Goal: Information Seeking & Learning: Learn about a topic

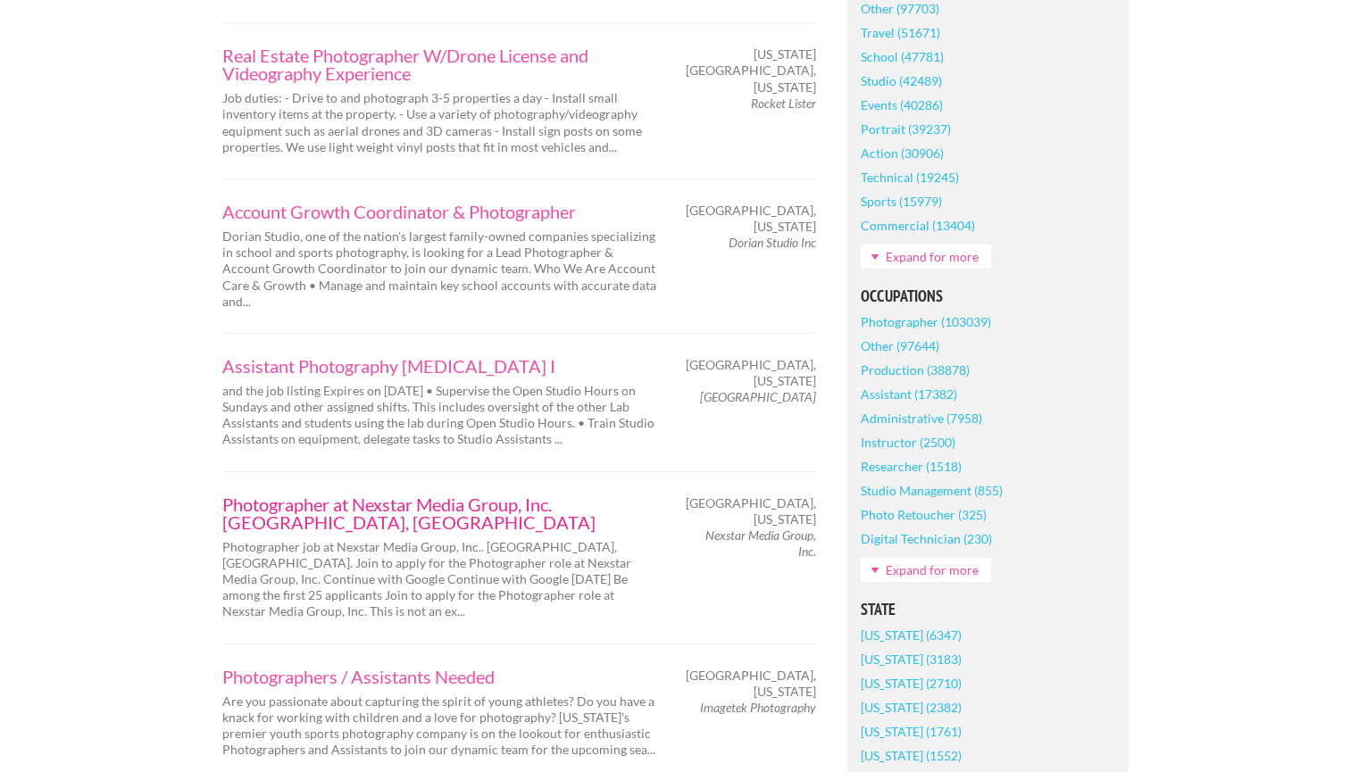
scroll to position [906, 0]
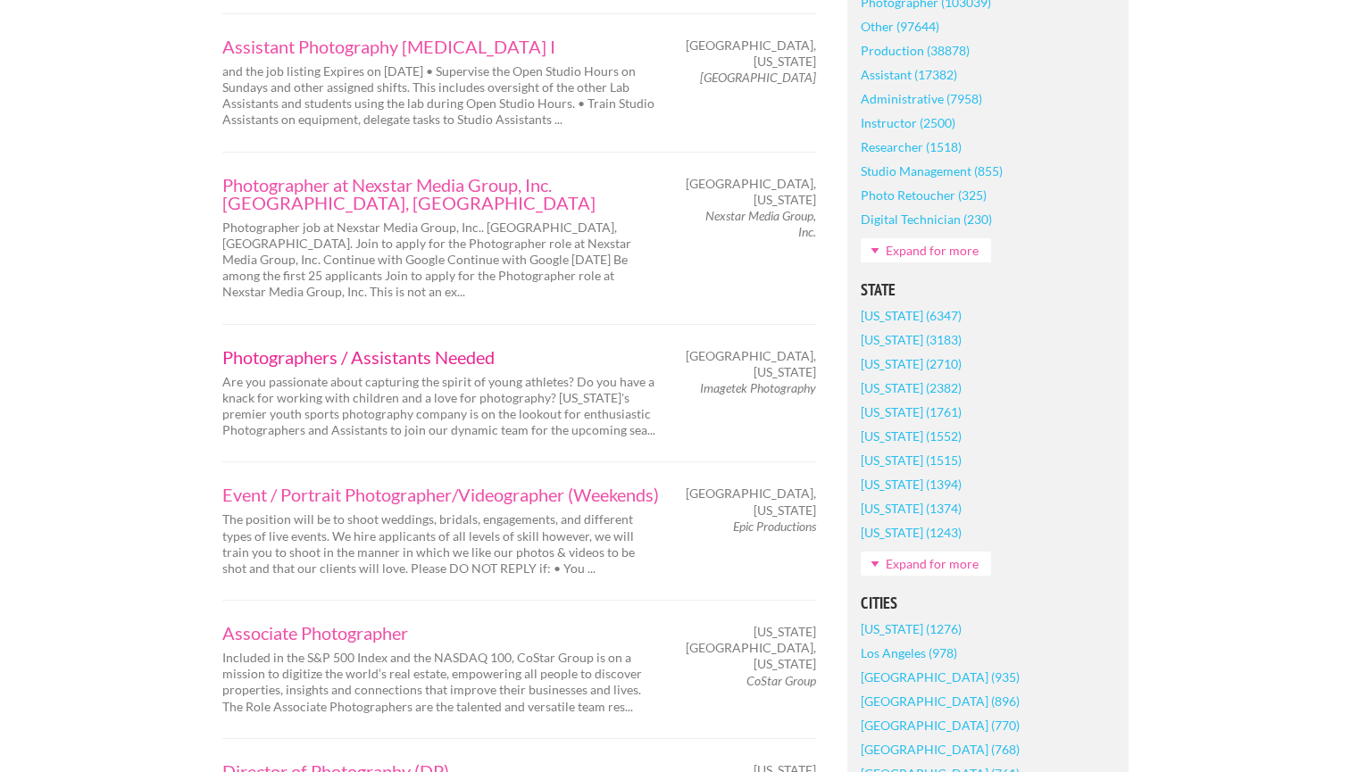
click at [374, 348] on link "Photographers / Assistants Needed" at bounding box center [440, 357] width 437 height 18
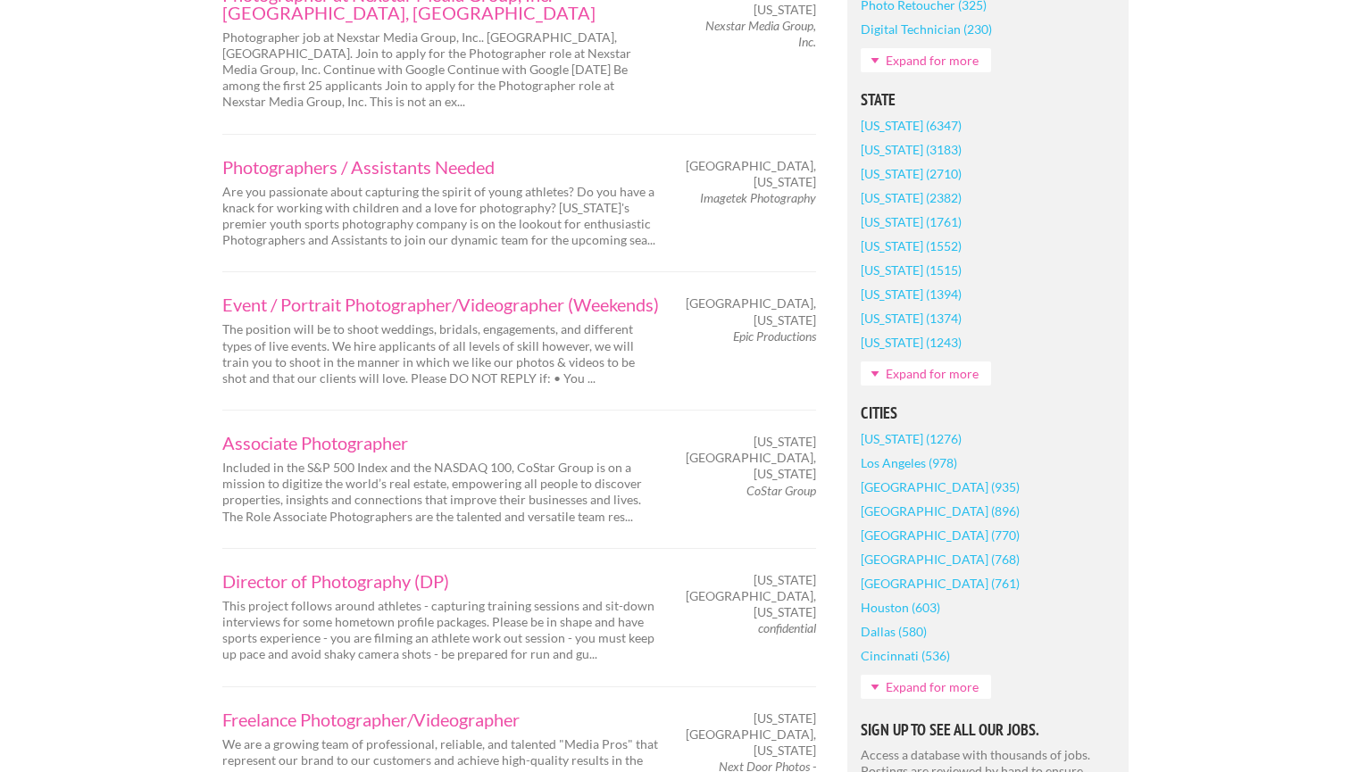
scroll to position [1408, 0]
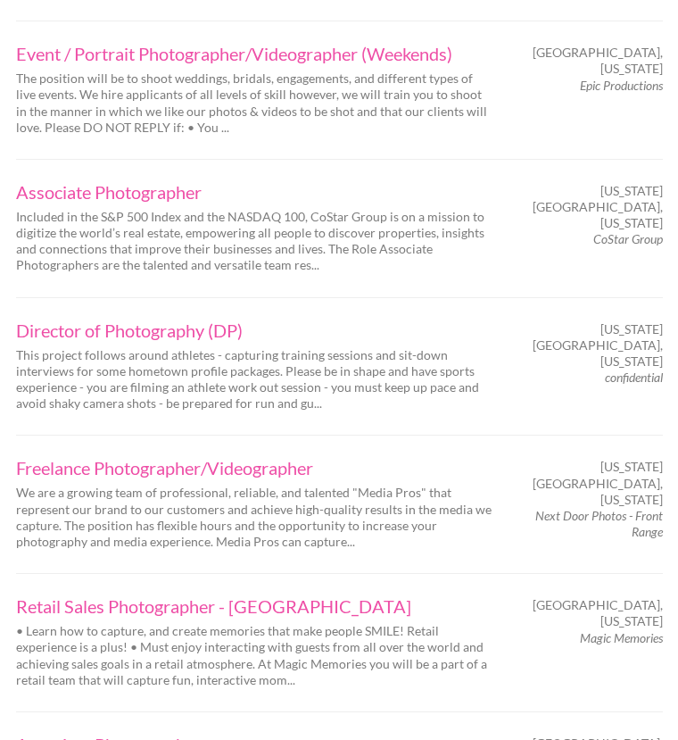
click at [19, 486] on p "We are a growing team of professional, reliable, and talented "Media Pros" that…" at bounding box center [255, 517] width 478 height 65
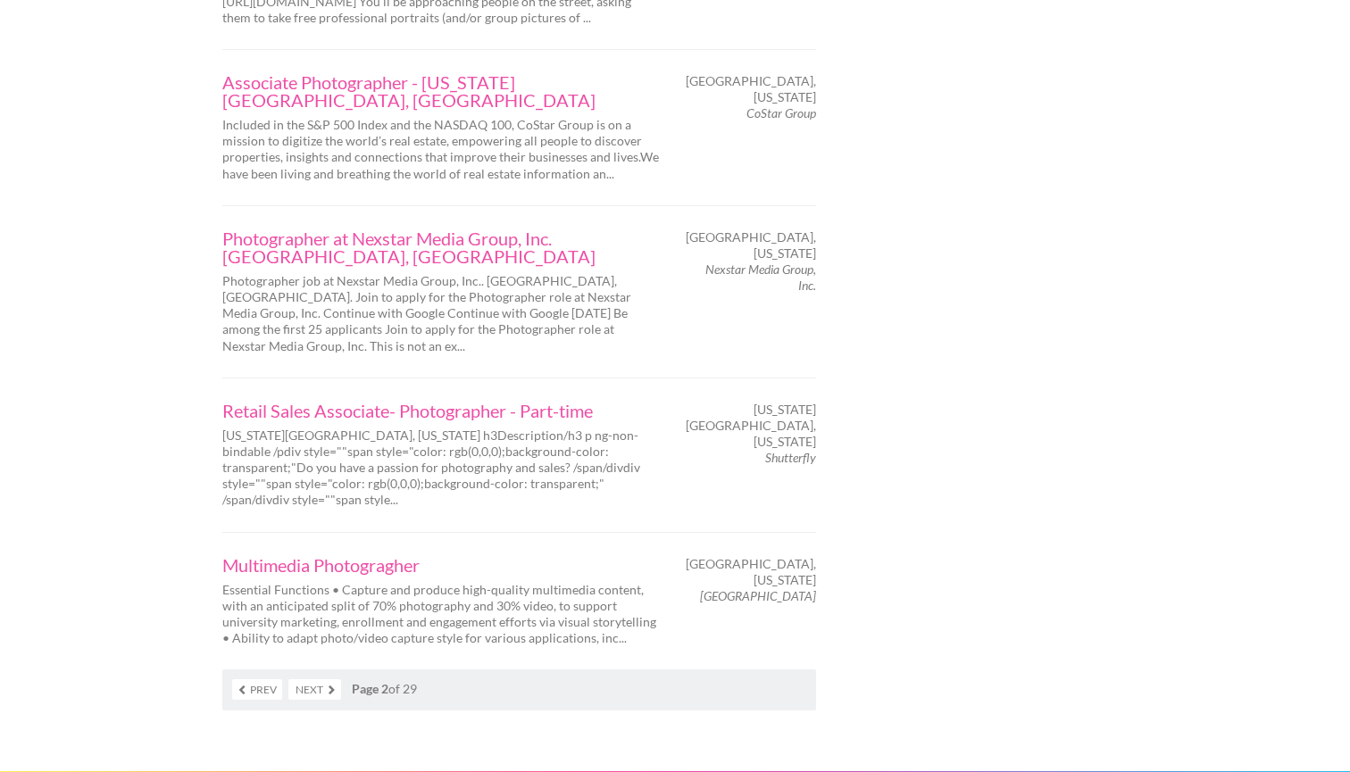
scroll to position [2768, 0]
click at [263, 681] on link "Prev" at bounding box center [257, 691] width 50 height 21
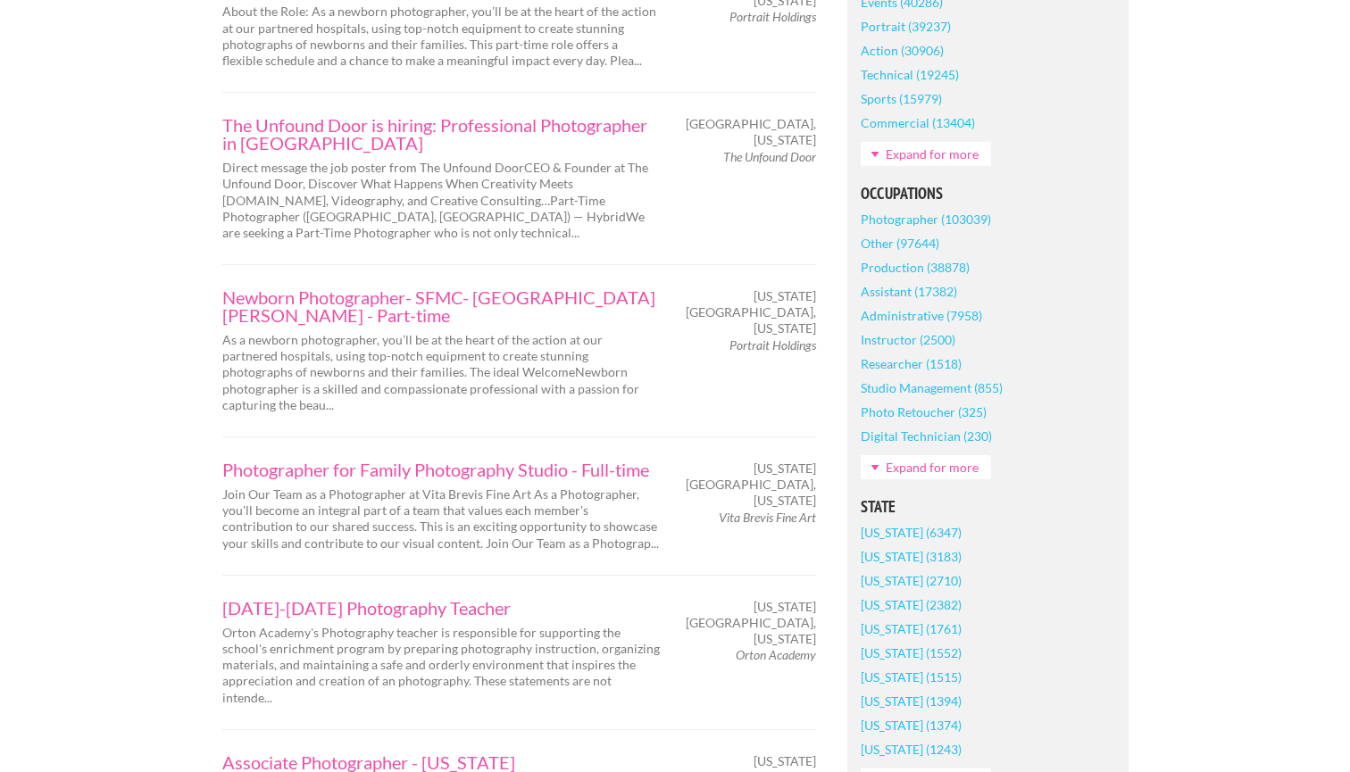
scroll to position [731, 0]
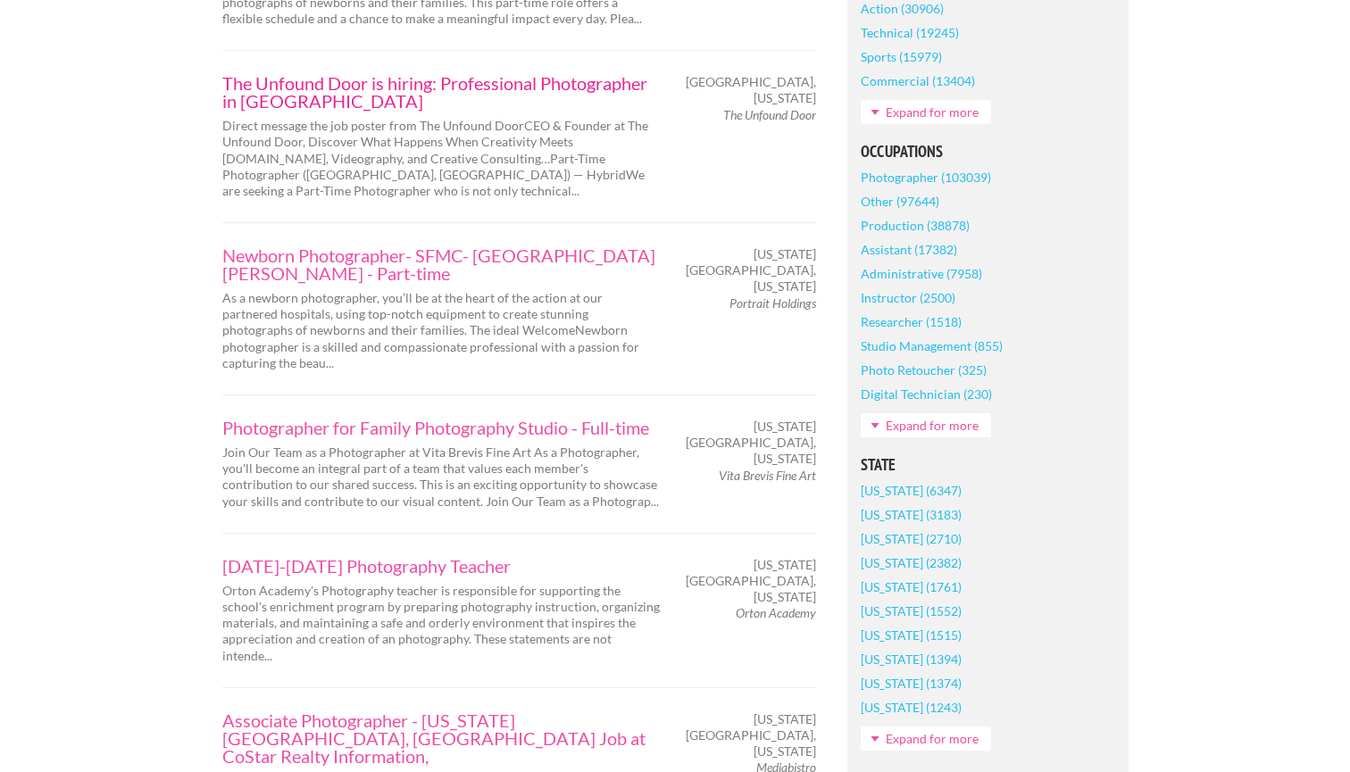
click at [530, 74] on link "The Unfound Door is hiring: Professional Photographer in Denver" at bounding box center [440, 92] width 437 height 36
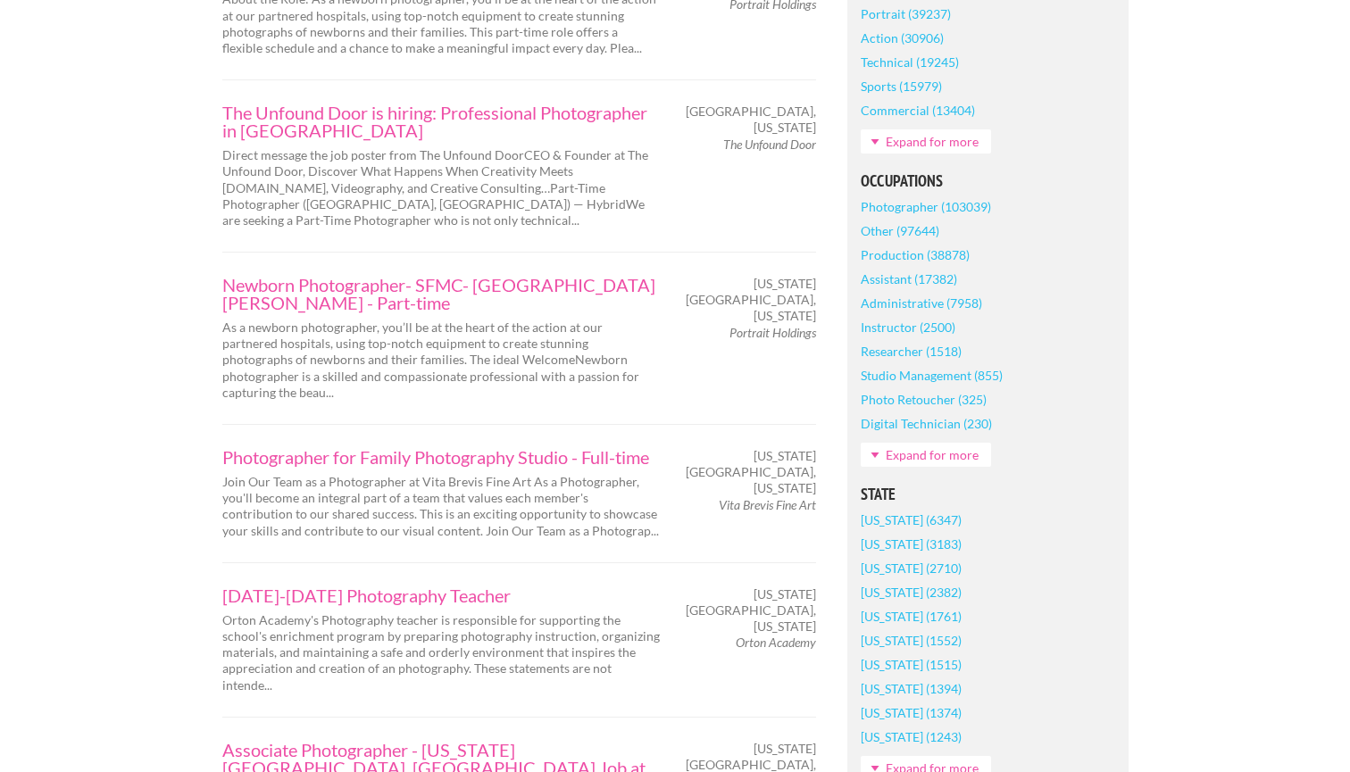
scroll to position [701, 0]
drag, startPoint x: 386, startPoint y: 185, endPoint x: 420, endPoint y: 204, distance: 40.0
click at [420, 204] on p "Direct message the job poster from The Unfound DoorCEO & Founder at The Unfound…" at bounding box center [440, 188] width 437 height 81
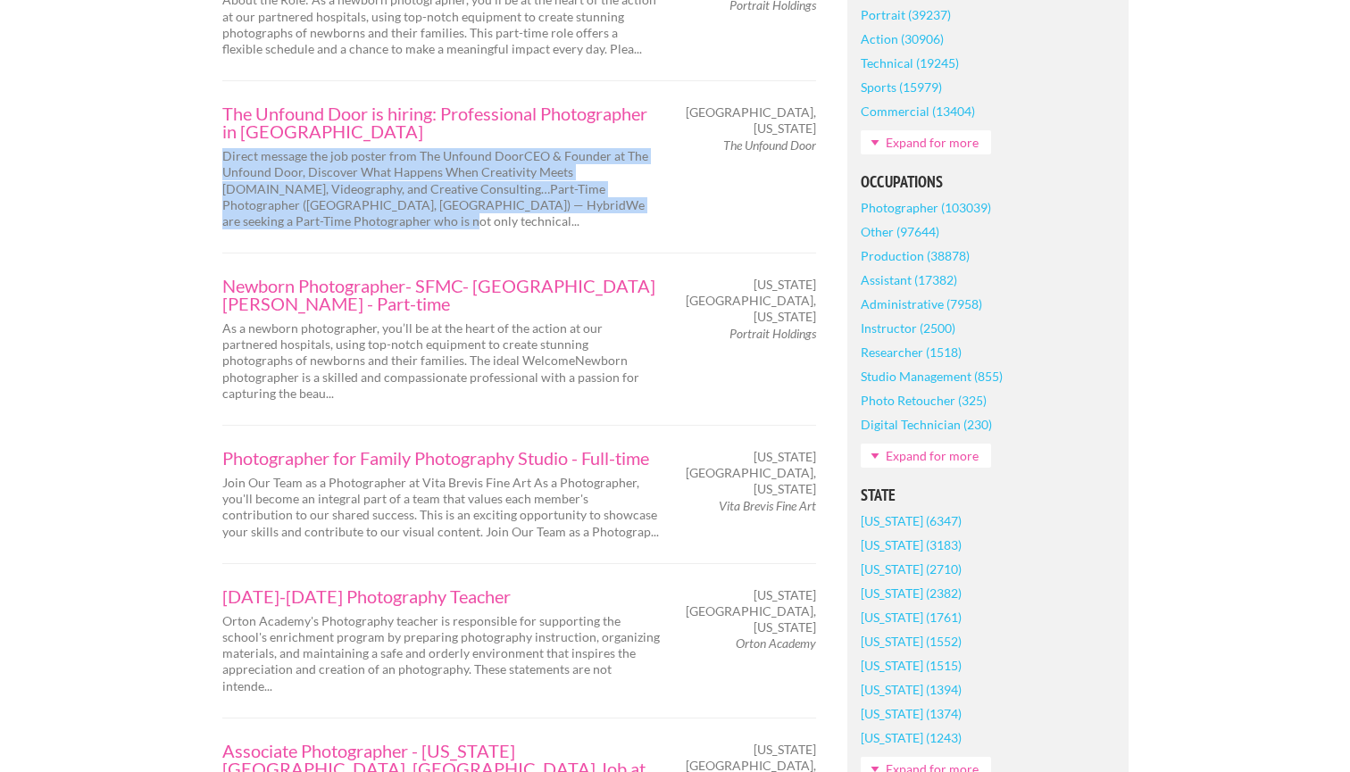
drag, startPoint x: 219, startPoint y: 140, endPoint x: 354, endPoint y: 203, distance: 149.4
click at [354, 204] on div "The Unfound Door is hiring: Professional Photographer in Denver Direct message …" at bounding box center [440, 166] width 469 height 125
copy p "Direct message the job poster from The Unfound DoorCEO & Founder at The Unfound…"
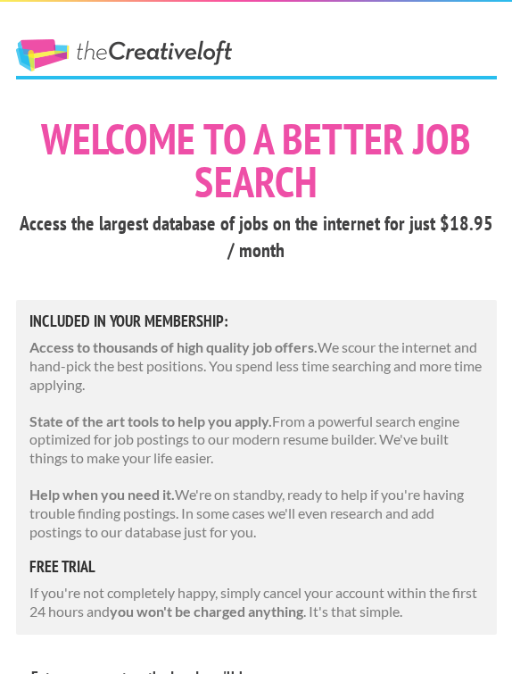
click at [109, 58] on link "The Creative Loft" at bounding box center [124, 55] width 216 height 32
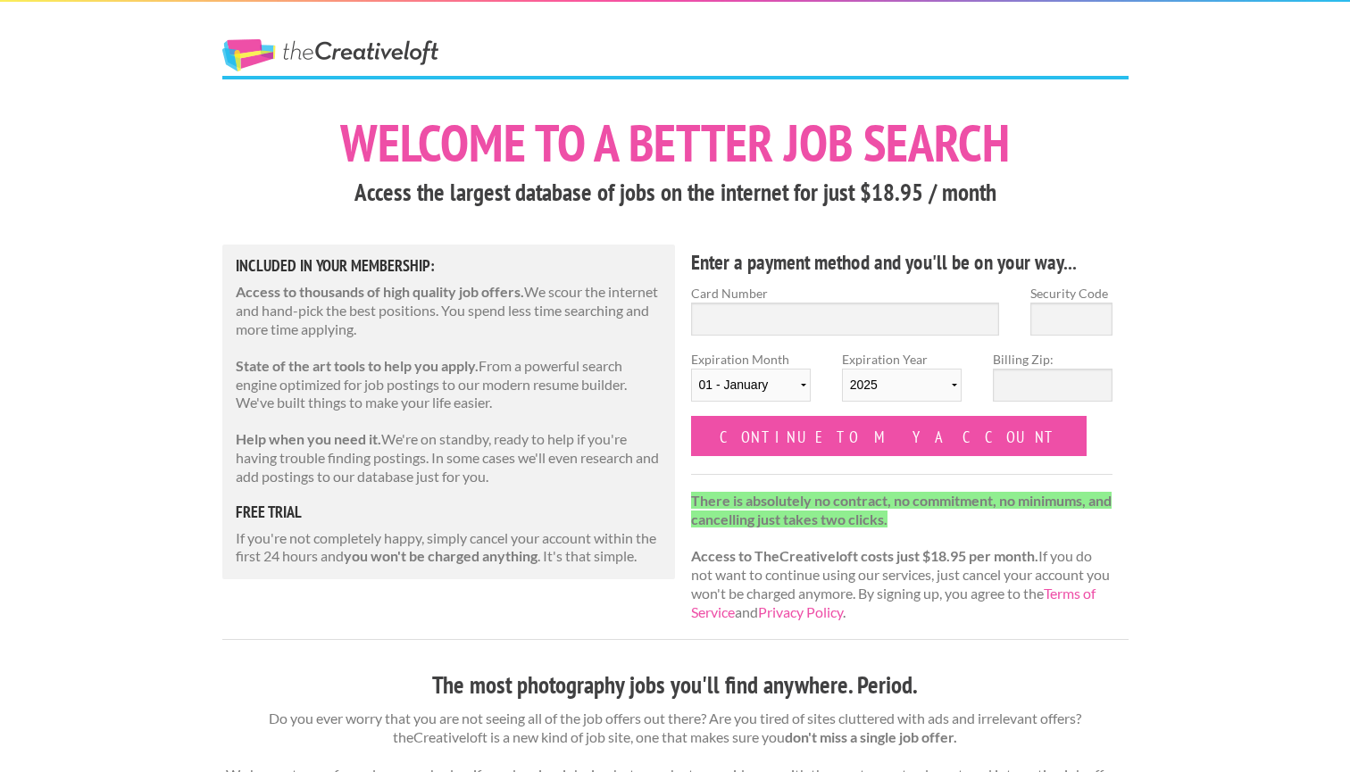
click at [328, 32] on div "The Creative Loft" at bounding box center [362, 39] width 312 height 74
click at [320, 52] on link "The Creative Loft" at bounding box center [330, 55] width 216 height 32
click at [246, 52] on link "The Creative Loft" at bounding box center [330, 55] width 216 height 32
click at [603, 122] on h1 "Welcome to a better job search" at bounding box center [675, 143] width 906 height 52
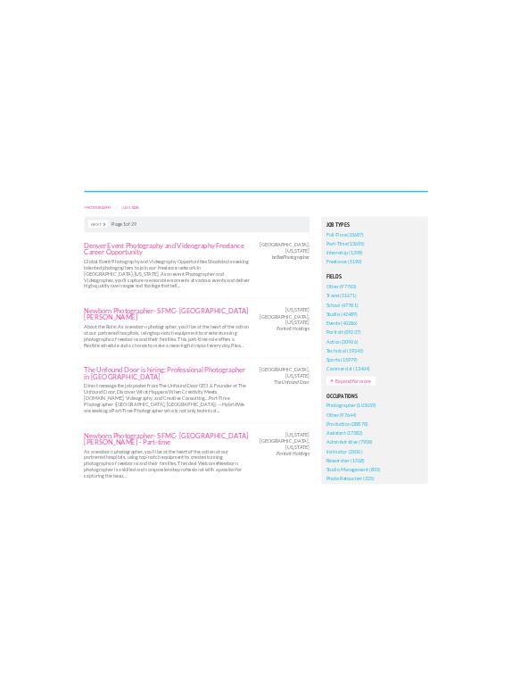
scroll to position [519, 0]
